Goal: Task Accomplishment & Management: Complete application form

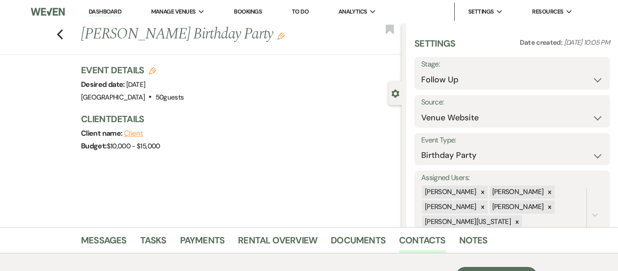
select select "9"
select select "5"
select select "4"
click at [99, 13] on link "Dashboard" at bounding box center [105, 12] width 33 height 9
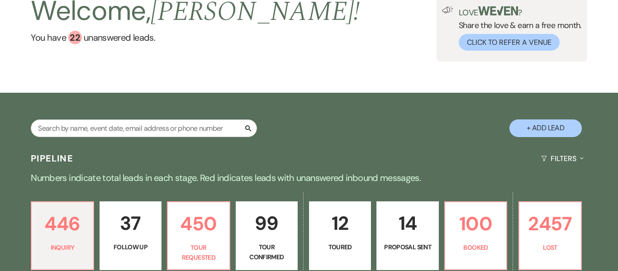
scroll to position [63, 0]
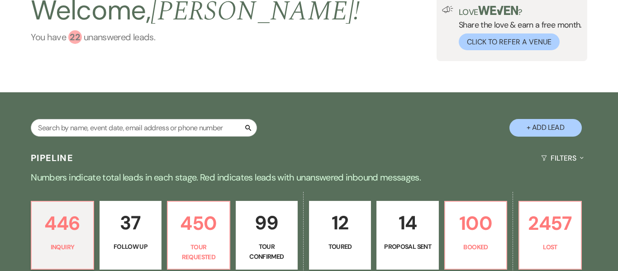
click at [77, 38] on div "22" at bounding box center [75, 37] width 14 height 14
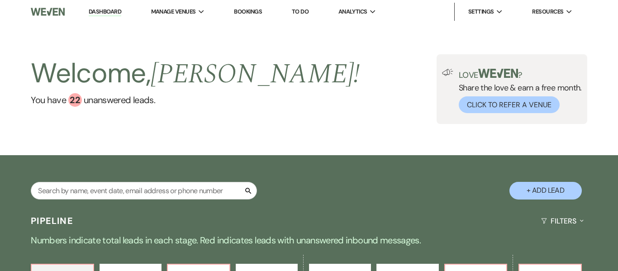
click at [105, 16] on link "Dashboard" at bounding box center [105, 12] width 33 height 9
click at [257, 11] on link "Bookings" at bounding box center [248, 12] width 28 height 8
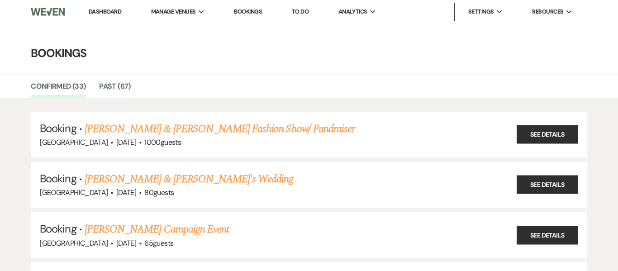
click at [104, 14] on link "Dashboard" at bounding box center [105, 12] width 33 height 8
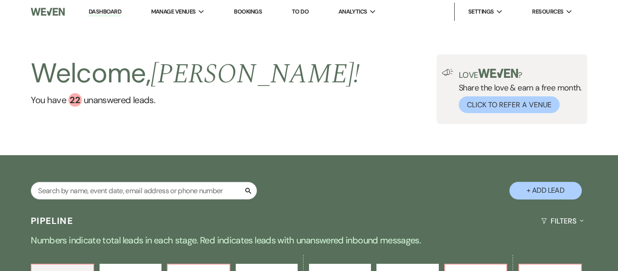
click at [550, 195] on button "+ Add Lead" at bounding box center [546, 191] width 72 height 18
select select "637"
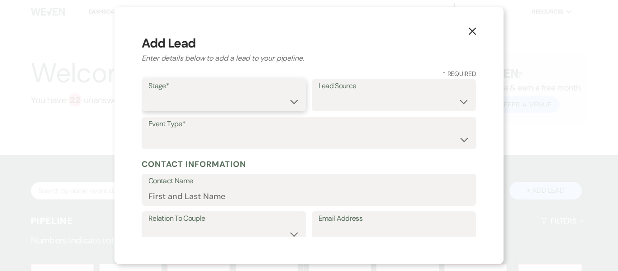
click at [292, 102] on select "Inquiry Follow Up Tour Requested Tour Confirmed Toured Proposal Sent Booked Lost" at bounding box center [223, 102] width 151 height 18
select select "1"
click at [148, 93] on select "Inquiry Follow Up Tour Requested Tour Confirmed Toured Proposal Sent Booked Lost" at bounding box center [223, 102] width 151 height 18
click at [432, 101] on select "Weven Venue Website Instagram Facebook Pinterest Google The Knot Wedding Wire H…" at bounding box center [394, 102] width 151 height 18
select select "22"
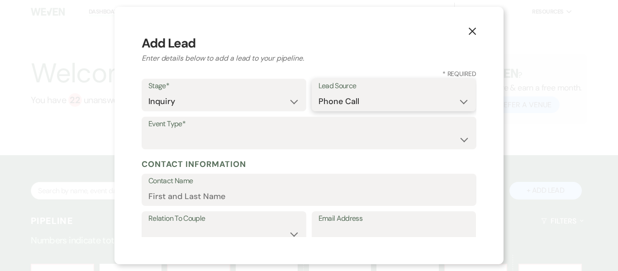
click at [319, 93] on select "Weven Venue Website Instagram Facebook Pinterest Google The Knot Wedding Wire H…" at bounding box center [394, 102] width 151 height 18
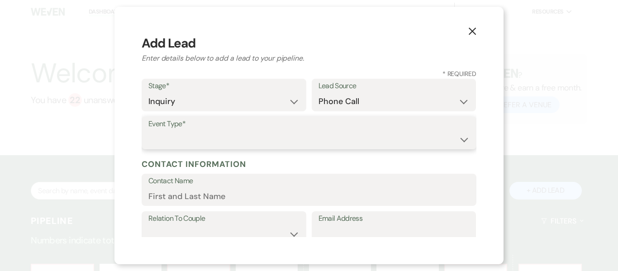
click at [231, 139] on select "Wedding Anniversary Party Baby Shower Bachelorette / Bachelor Party Birthday Pa…" at bounding box center [308, 140] width 321 height 18
select select "3"
click at [148, 131] on select "Wedding Anniversary Party Baby Shower Bachelorette / Bachelor Party Birthday Pa…" at bounding box center [308, 140] width 321 height 18
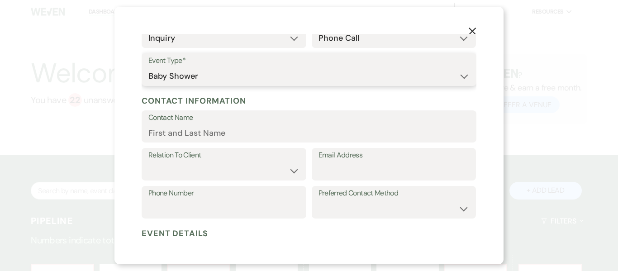
scroll to position [67, 0]
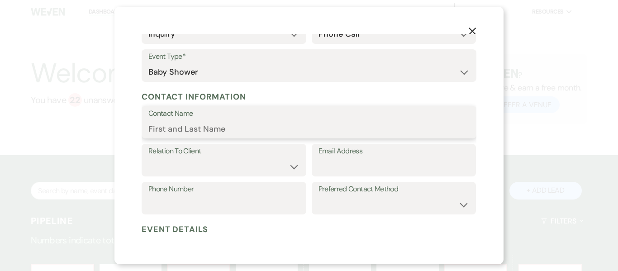
click at [242, 130] on input "Contact Name" at bounding box center [308, 129] width 321 height 18
type input "Susana Rodriguez"
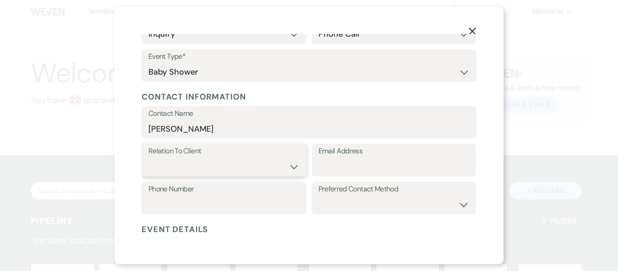
select select "1"
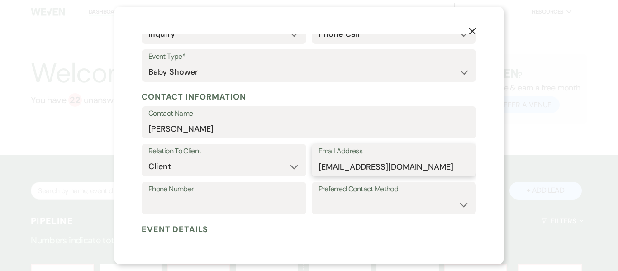
click at [325, 169] on input "harttoheart3@hotmail.com" at bounding box center [394, 167] width 151 height 18
type input "hearttoheart3@hotmail.com"
click at [260, 206] on input "Phone Number" at bounding box center [223, 205] width 151 height 18
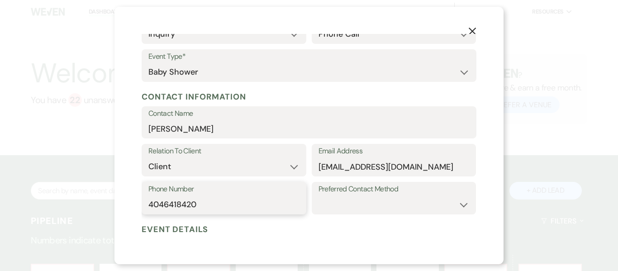
type input "4046418420"
click at [378, 207] on select "Email Phone Text" at bounding box center [394, 205] width 151 height 18
select select "email"
click at [319, 196] on select "Email Phone Text" at bounding box center [394, 205] width 151 height 18
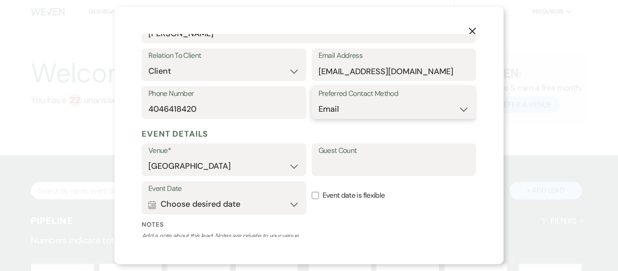
scroll to position [163, 0]
click at [397, 172] on input "Guest Count" at bounding box center [394, 166] width 151 height 18
type input "100"
click at [264, 206] on button "Calendar Choose desired date Expand" at bounding box center [223, 204] width 151 height 18
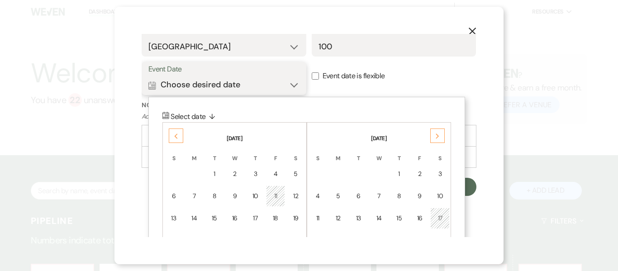
scroll to position [283, 0]
click at [176, 134] on use at bounding box center [176, 135] width 3 height 5
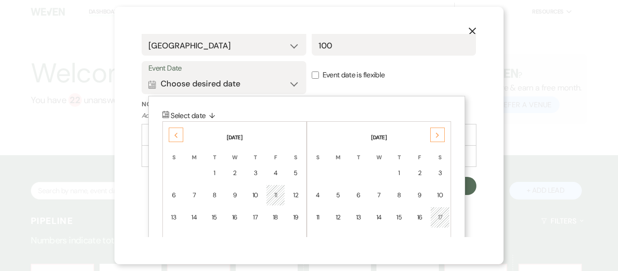
click at [176, 134] on use at bounding box center [176, 135] width 3 height 5
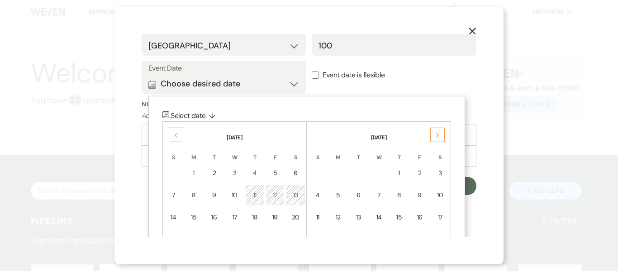
click at [176, 134] on use at bounding box center [176, 135] width 3 height 5
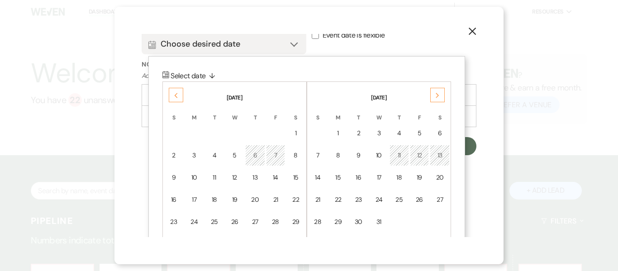
scroll to position [325, 0]
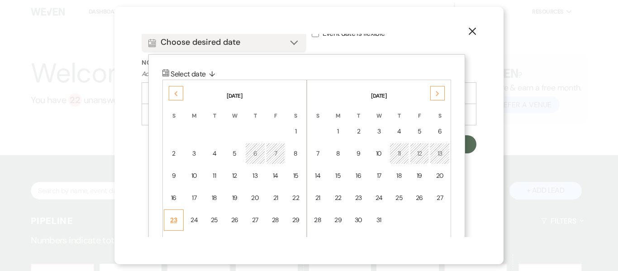
click at [173, 219] on div "23" at bounding box center [174, 220] width 8 height 10
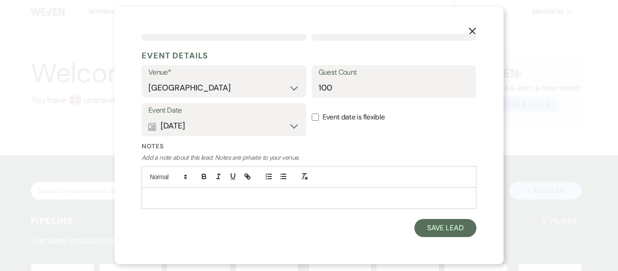
scroll to position [241, 0]
click at [267, 199] on p at bounding box center [309, 199] width 320 height 10
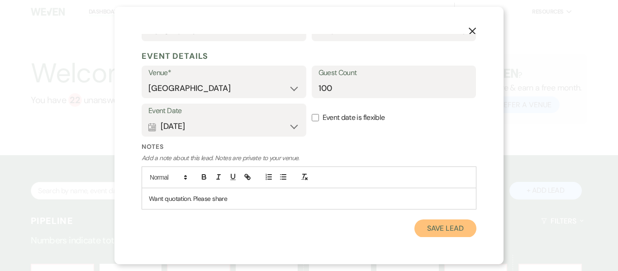
click at [449, 232] on button "Save Lead" at bounding box center [446, 229] width 62 height 18
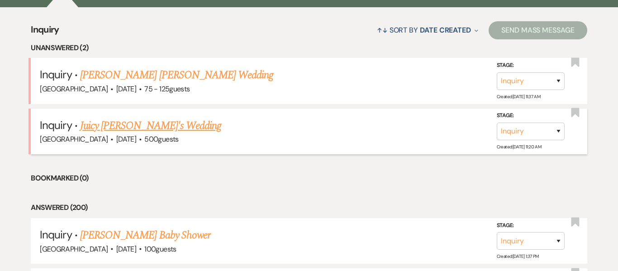
scroll to position [0, 0]
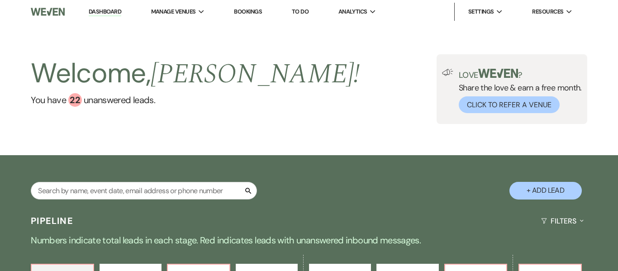
click at [96, 13] on link "Dashboard" at bounding box center [105, 12] width 33 height 9
click at [255, 10] on link "Bookings" at bounding box center [248, 12] width 28 height 8
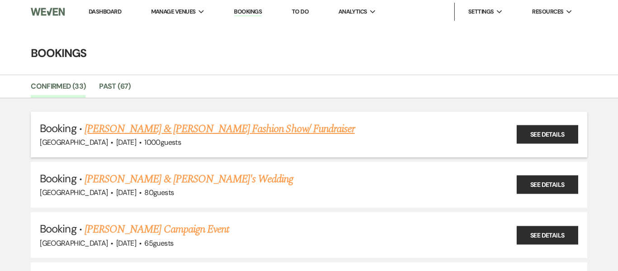
click at [205, 133] on link "[PERSON_NAME] & [PERSON_NAME] Fashion Show/ Fundraiser" at bounding box center [220, 129] width 270 height 16
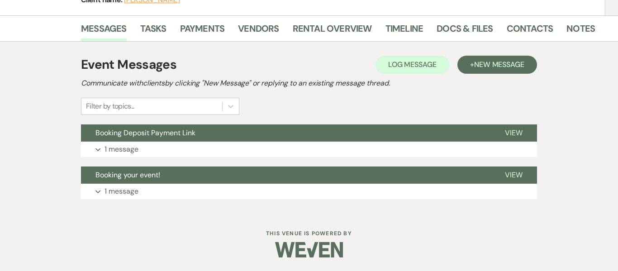
scroll to position [133, 0]
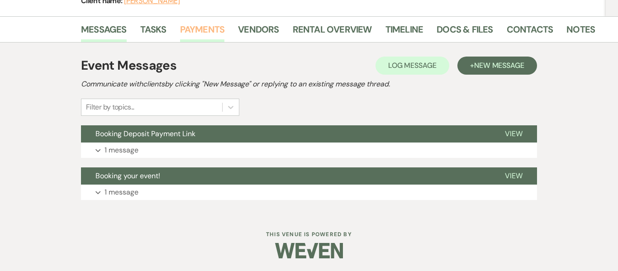
click at [212, 27] on link "Payments" at bounding box center [202, 32] width 45 height 20
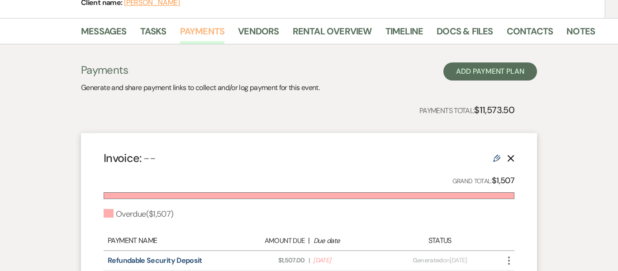
scroll to position [229, 0]
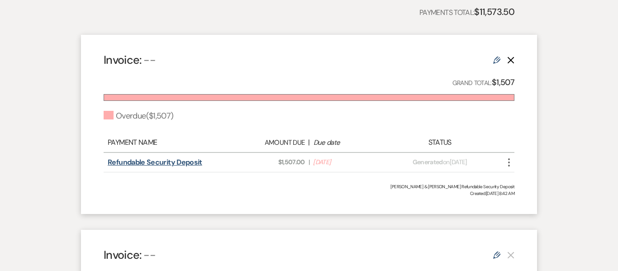
click at [137, 163] on link "Refundable Security Deposit" at bounding box center [155, 163] width 95 height 10
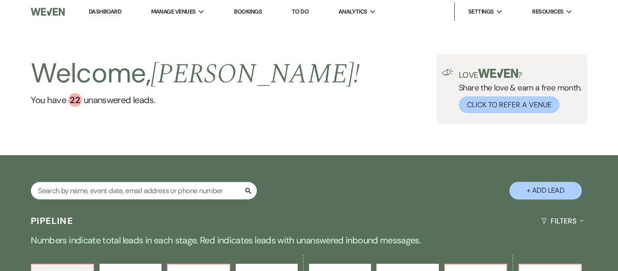
click at [253, 10] on link "Bookings" at bounding box center [248, 12] width 28 height 8
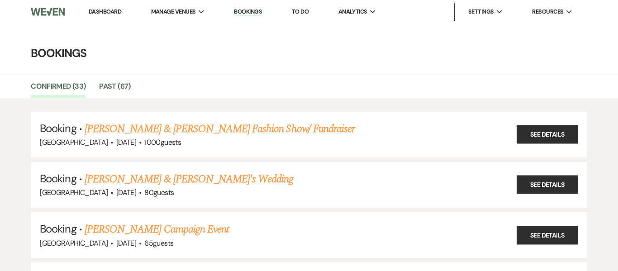
click at [106, 11] on link "Dashboard" at bounding box center [105, 12] width 33 height 8
